Goal: Task Accomplishment & Management: Complete application form

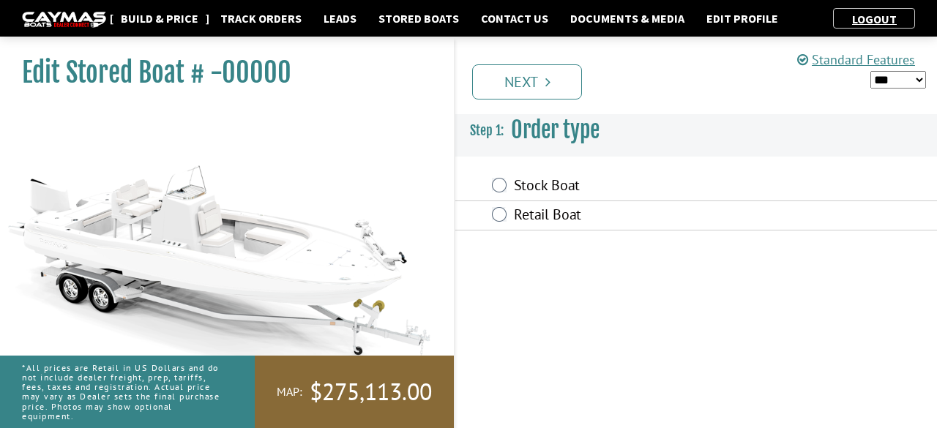
click at [185, 25] on link "Build & Price" at bounding box center [159, 18] width 92 height 19
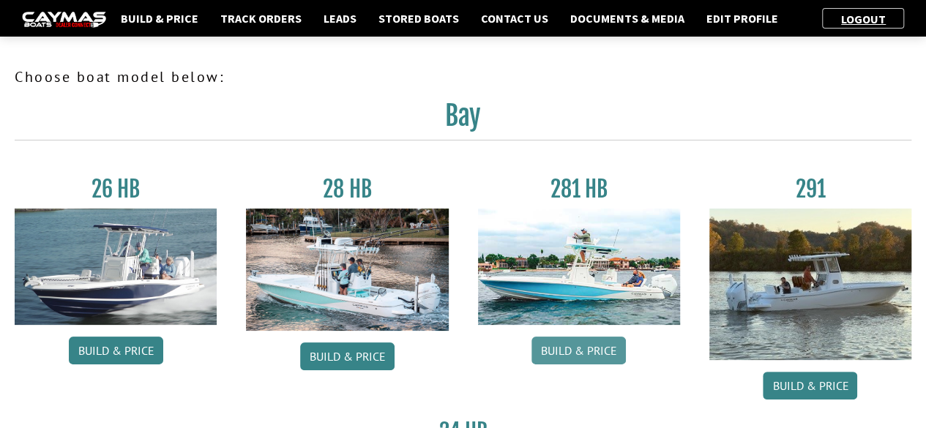
click at [590, 345] on link "Build & Price" at bounding box center [579, 351] width 94 height 28
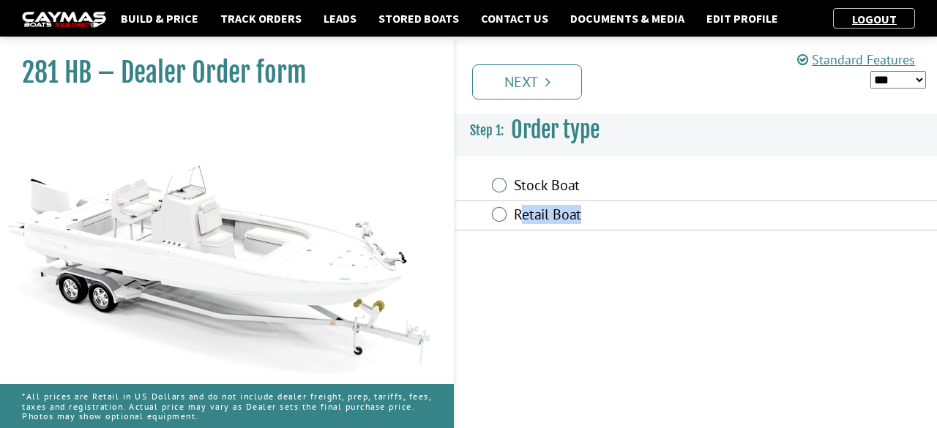
drag, startPoint x: 519, startPoint y: 209, endPoint x: 546, endPoint y: 62, distance: 149.6
click at [546, 103] on form "current step: 1. Order type 2. Engine 3. Options 4. Colors 5. Summary Order typ…" at bounding box center [696, 172] width 482 height 139
click at [527, 80] on link "Next" at bounding box center [527, 81] width 110 height 35
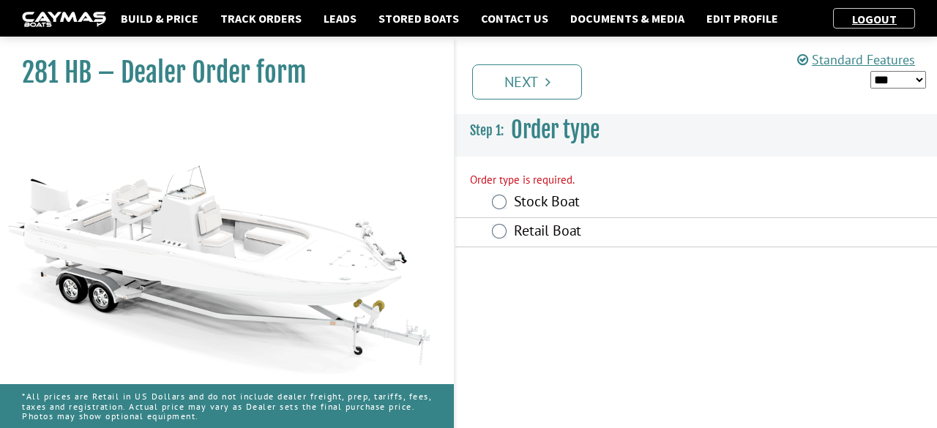
click at [518, 206] on label "Stock Boat" at bounding box center [641, 203] width 254 height 21
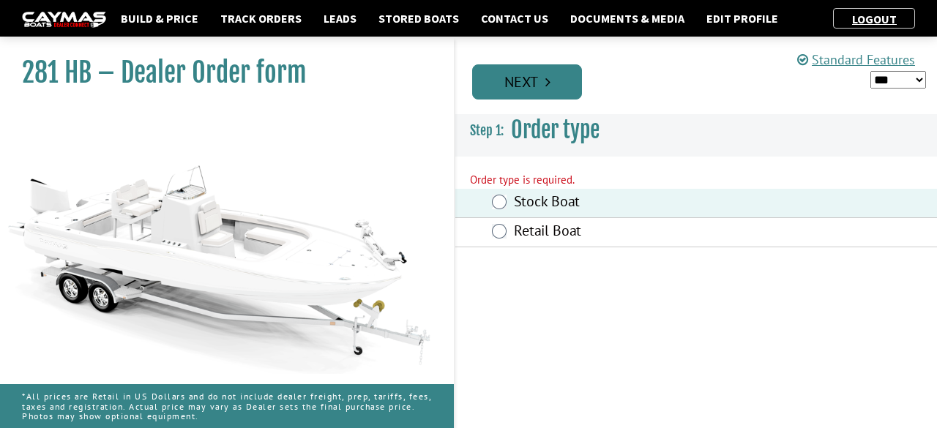
click at [533, 88] on link "Next" at bounding box center [527, 81] width 110 height 35
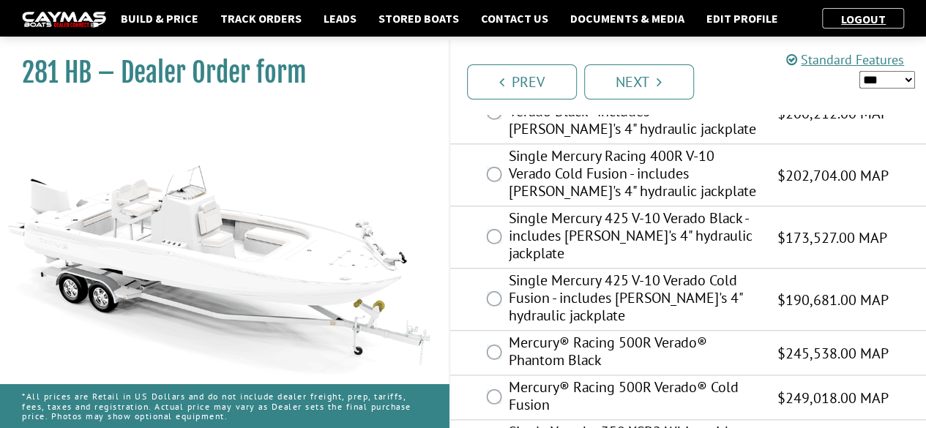
scroll to position [644, 0]
